Goal: Task Accomplishment & Management: Complete application form

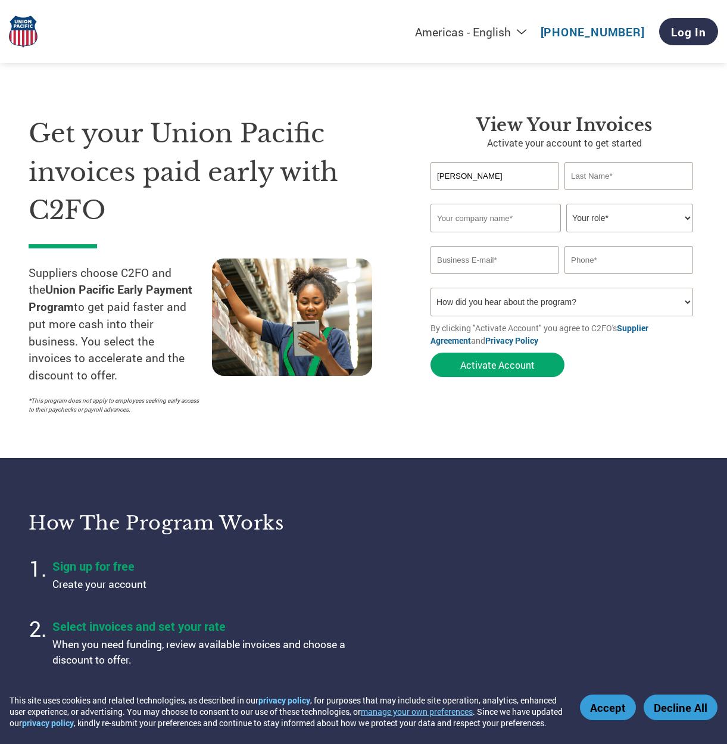
type input "[PERSON_NAME]"
type input "Cedar Beetle LLC"
select select "OFFICE_MANAGER"
type input "[PERSON_NAME][EMAIL_ADDRESS][DOMAIN_NAME]"
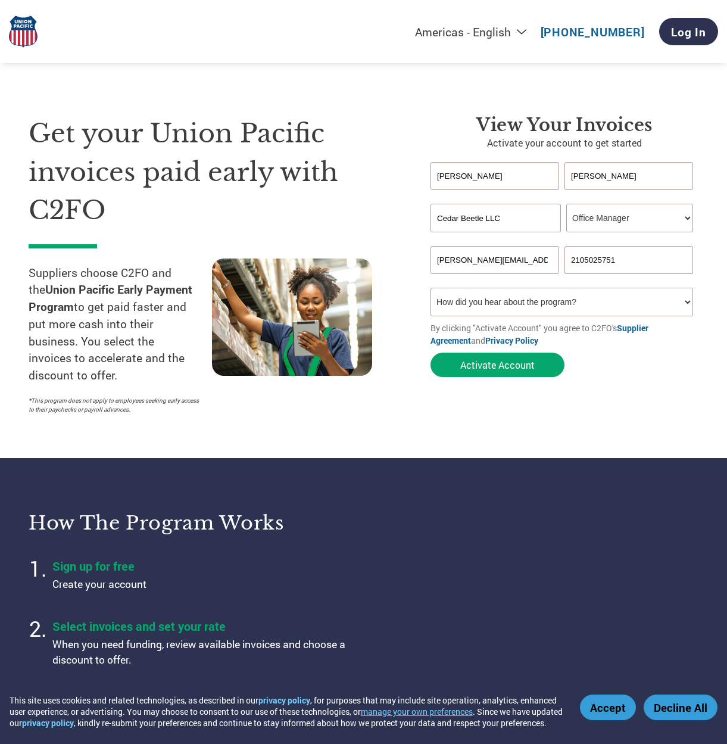
type input "2105025751"
select select "Email"
click at [513, 366] on button "Activate Account" at bounding box center [497, 364] width 134 height 24
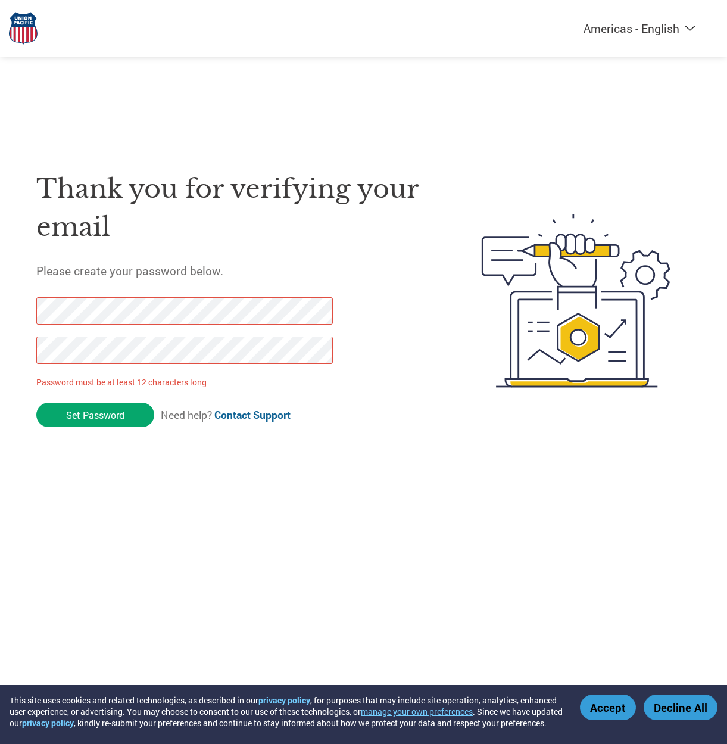
drag, startPoint x: 123, startPoint y: 420, endPoint x: -30, endPoint y: 304, distance: 191.7
click at [0, 304] on html "This site uses cookies and related technologies, as described in our privacy po…" at bounding box center [363, 276] width 727 height 553
click at [99, 423] on input "Set Password" at bounding box center [95, 414] width 118 height 24
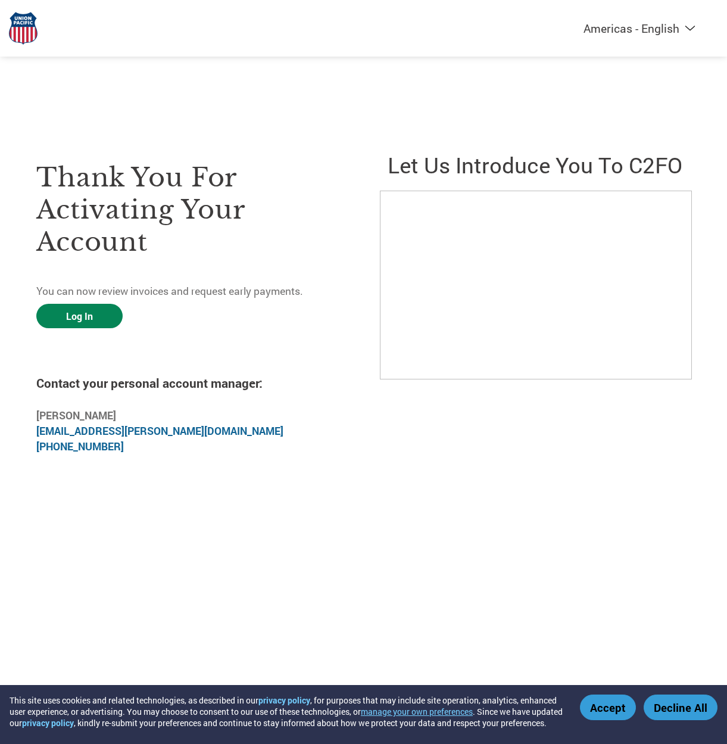
click at [81, 312] on link "Log In" at bounding box center [79, 316] width 86 height 24
